Goal: Information Seeking & Learning: Learn about a topic

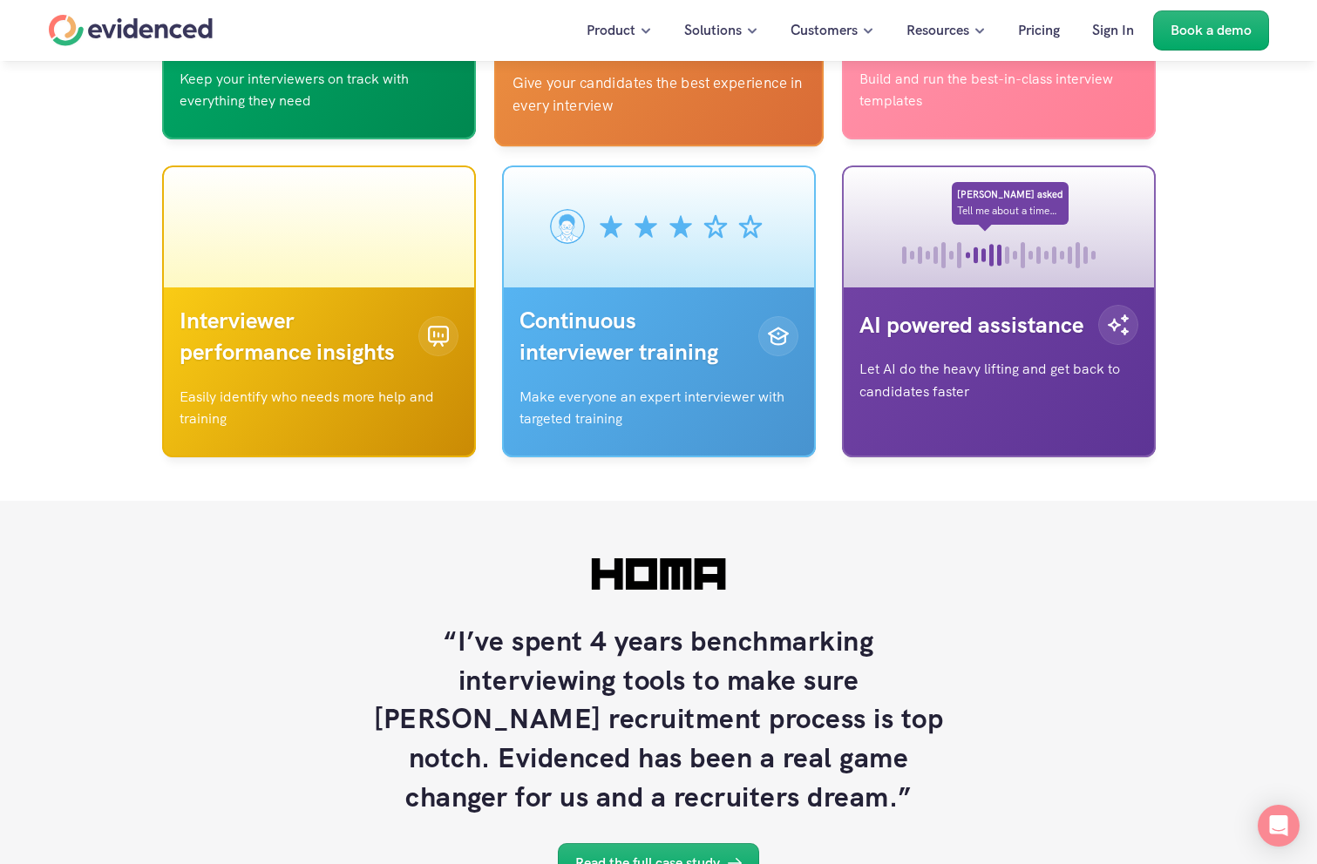
scroll to position [5753, 0]
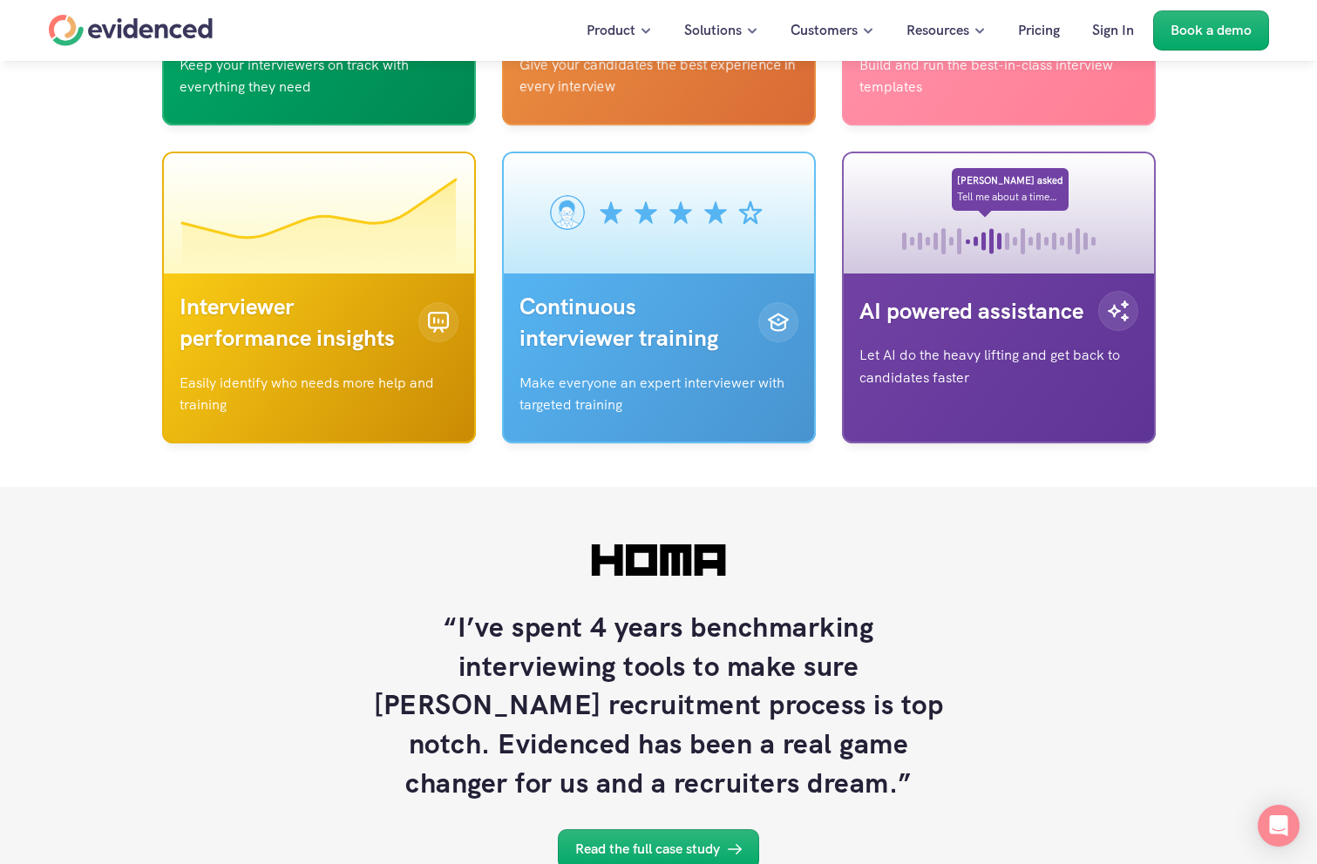
click at [659, 444] on div "Realtime interview guidance Keep your interviewers on track with everything the…" at bounding box center [659, 139] width 1220 height 610
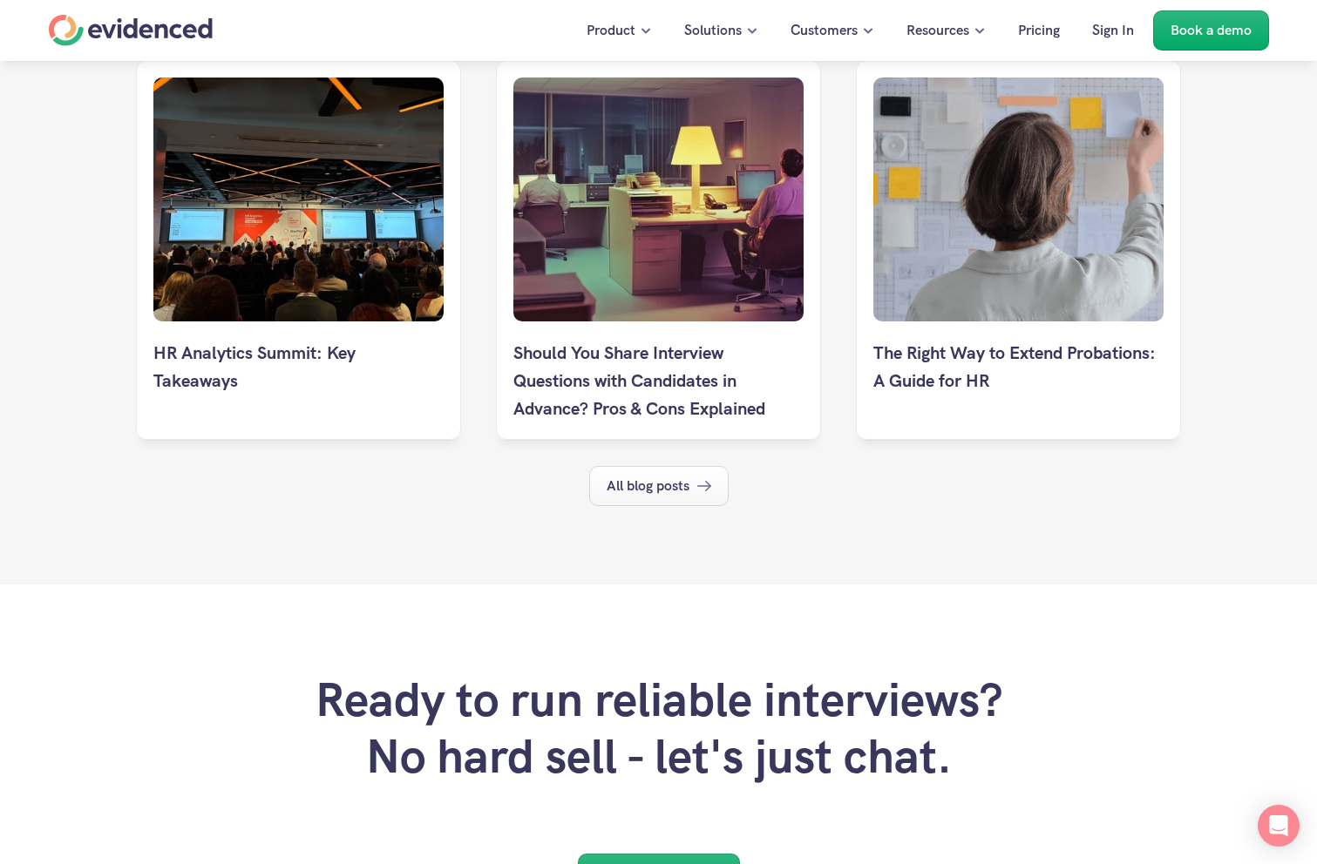
scroll to position [9540, 0]
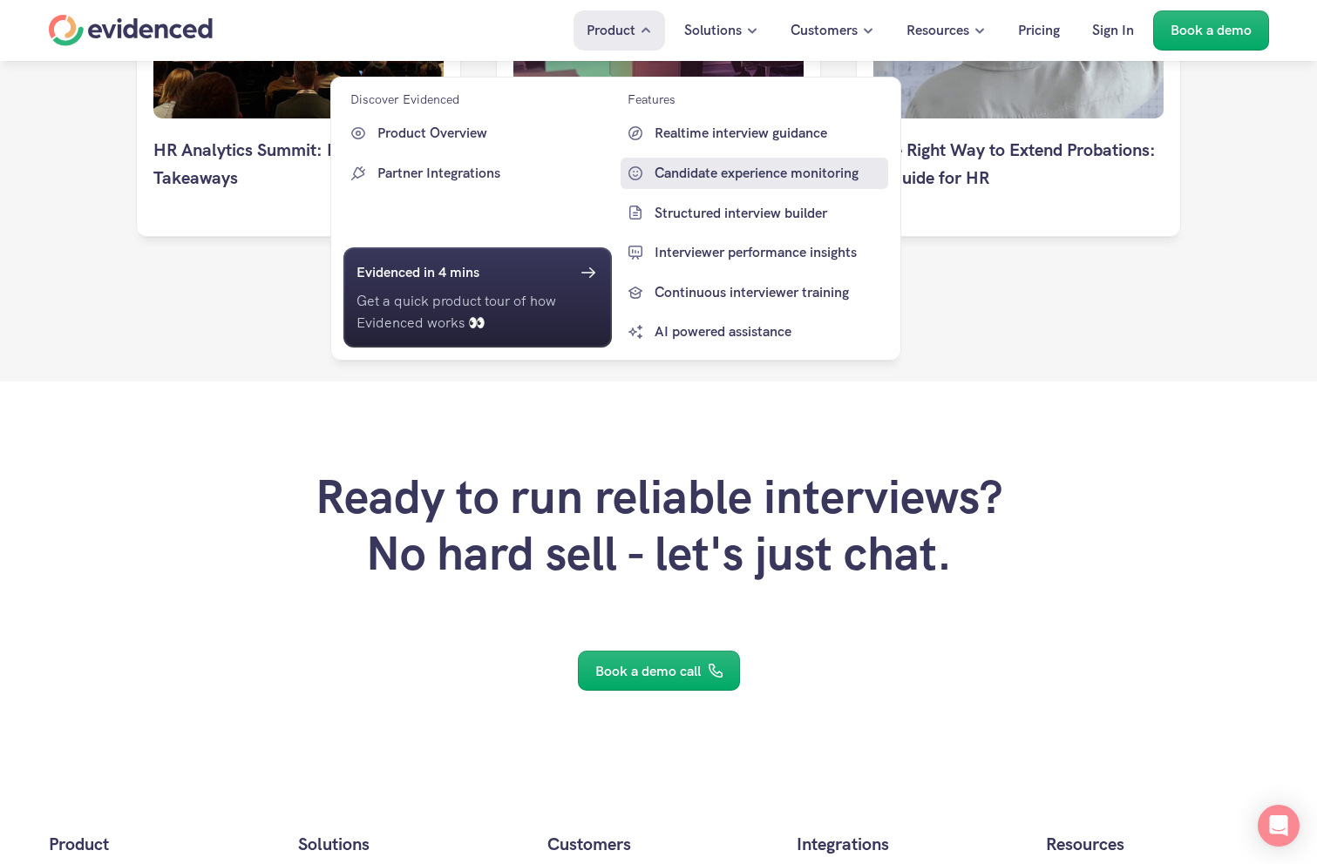
click at [702, 172] on p "Candidate experience monitoring" at bounding box center [769, 173] width 230 height 23
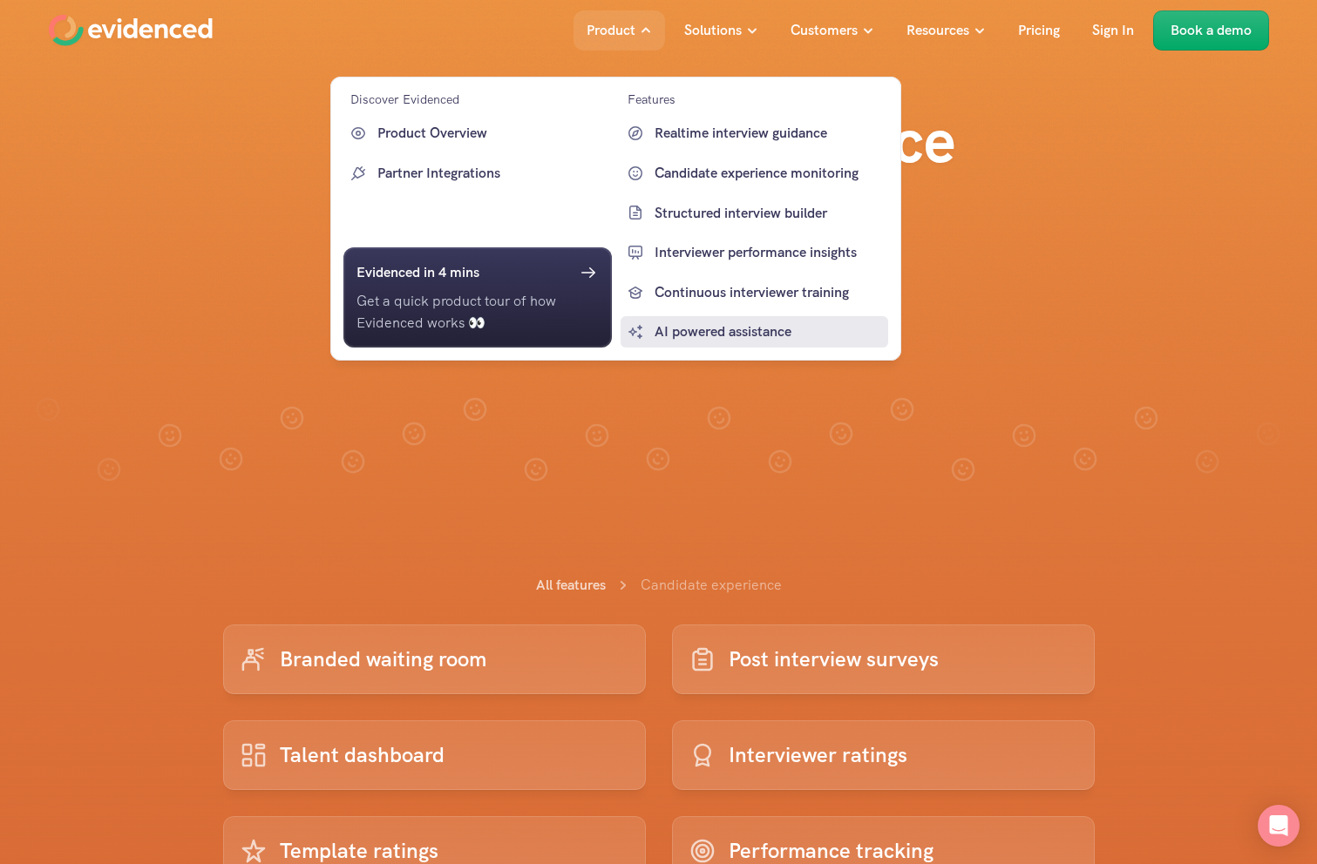
click at [677, 333] on p "AI powered assistance" at bounding box center [769, 332] width 230 height 23
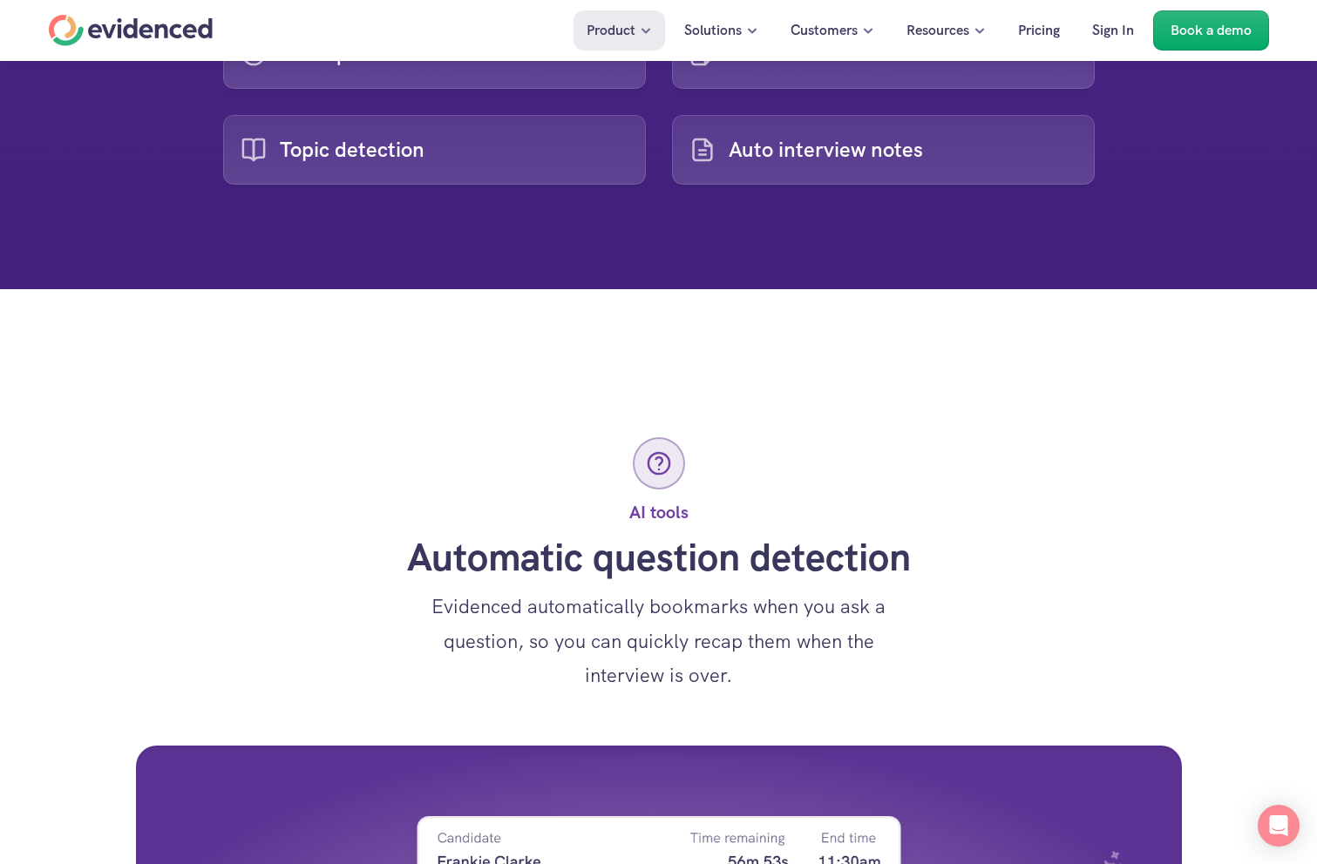
scroll to position [618, 0]
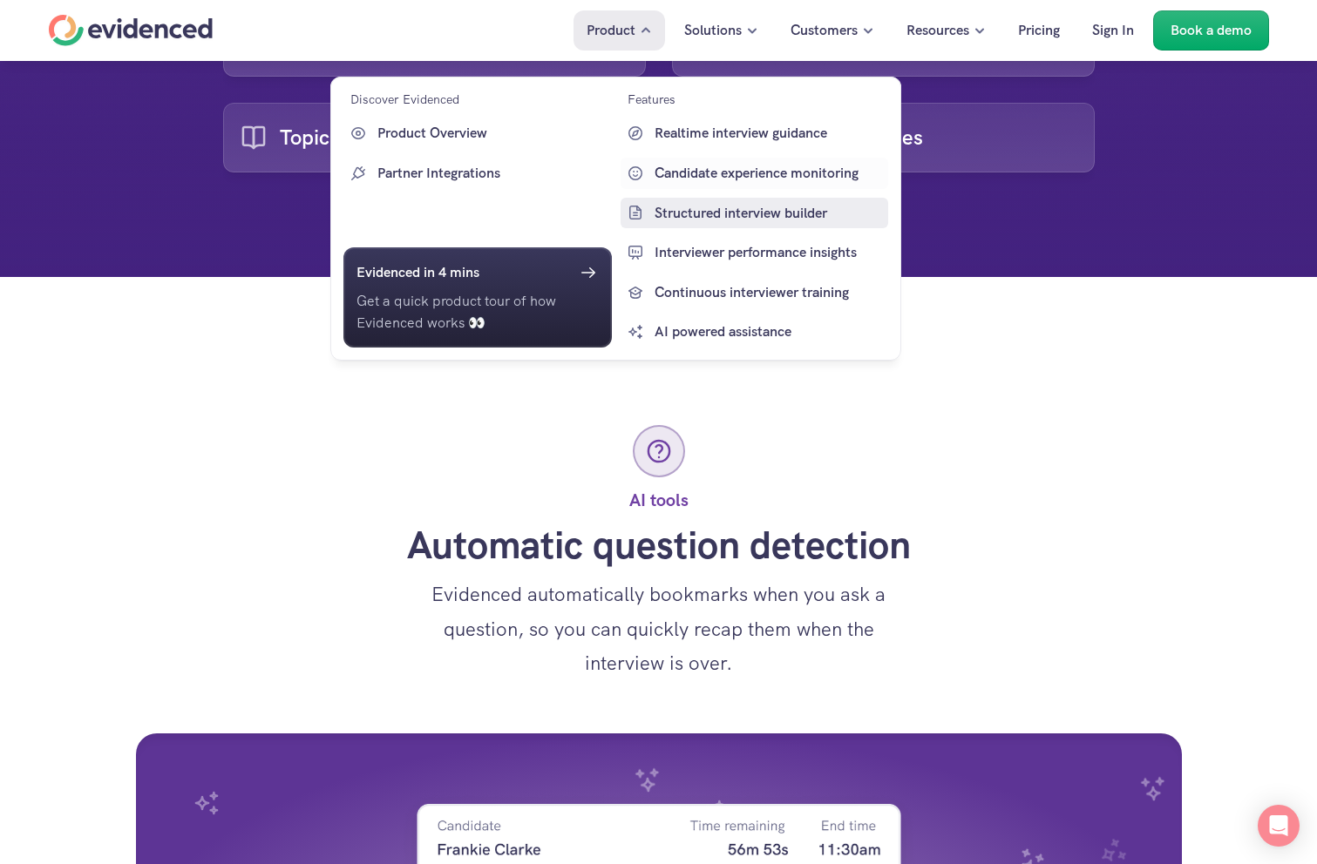
click at [683, 180] on p "Candidate experience monitoring" at bounding box center [769, 173] width 230 height 23
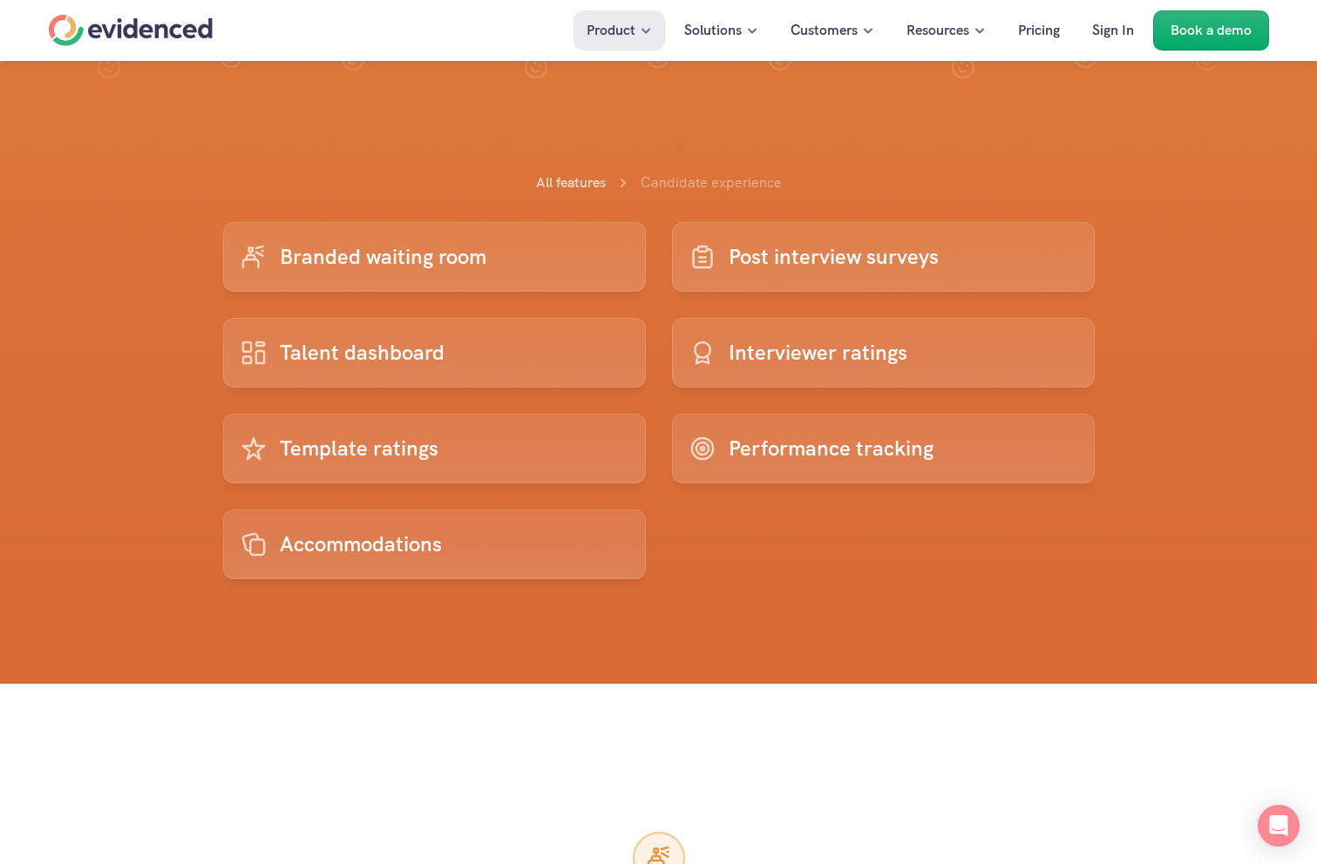
scroll to position [405, 0]
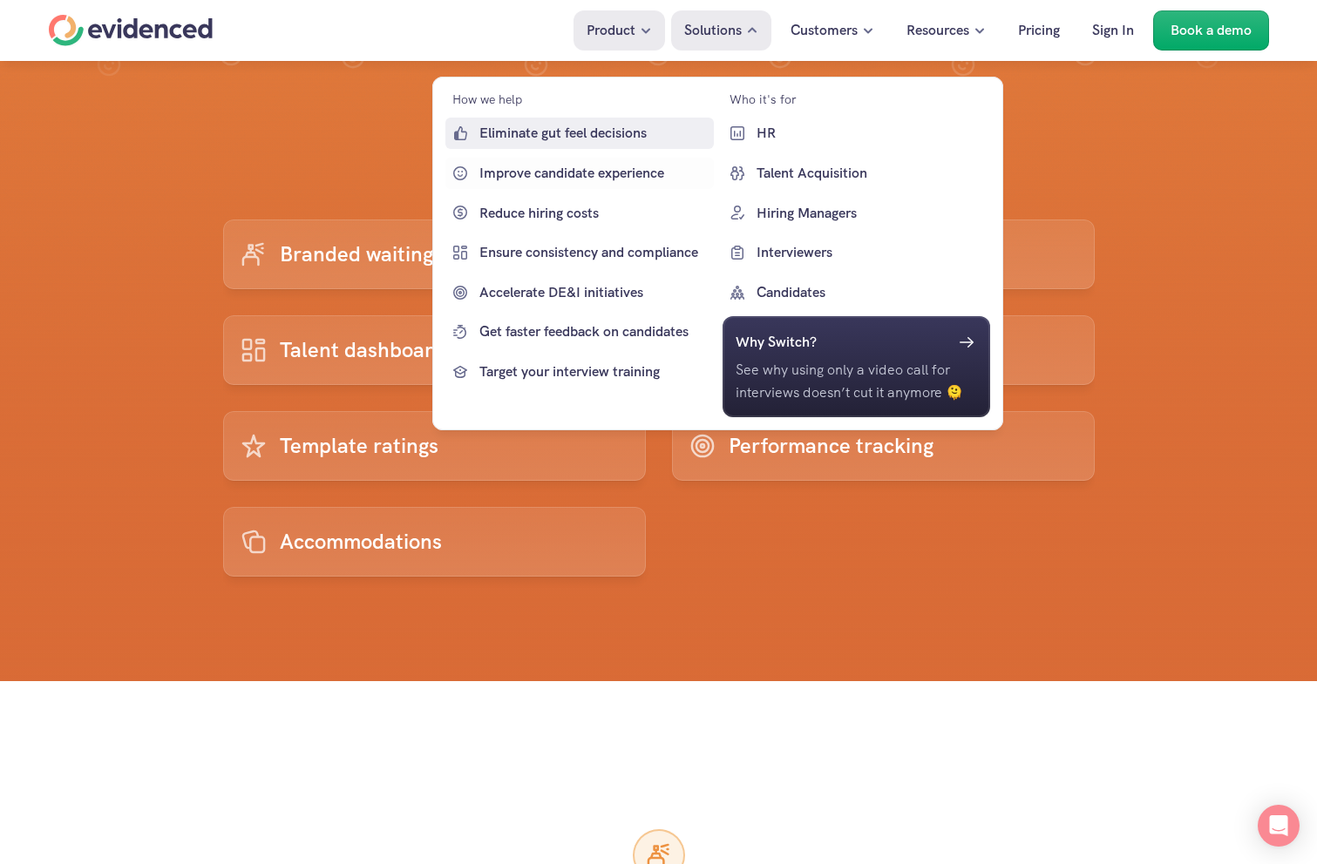
click at [636, 144] on p "Eliminate gut feel decisions" at bounding box center [594, 133] width 230 height 23
